Goal: Transaction & Acquisition: Purchase product/service

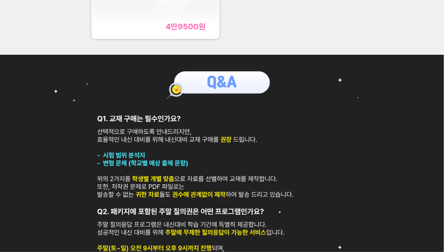
scroll to position [175, 0]
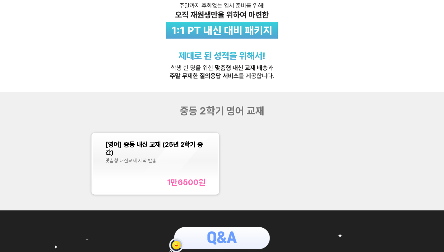
scroll to position [151, 0]
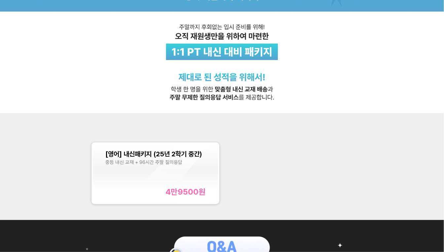
scroll to position [84, 0]
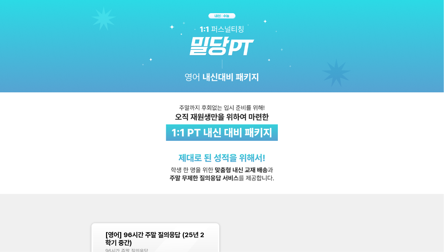
scroll to position [130, 0]
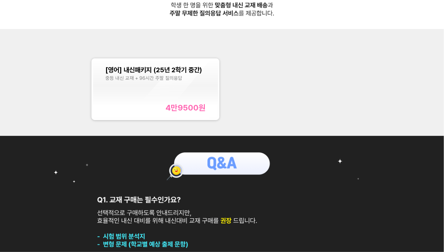
scroll to position [134, 0]
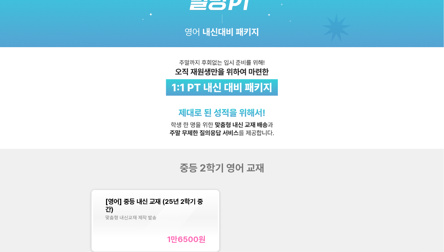
scroll to position [50, 0]
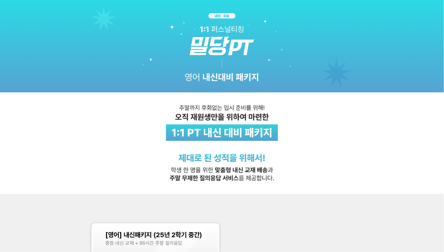
scroll to position [241, 0]
